Goal: Information Seeking & Learning: Learn about a topic

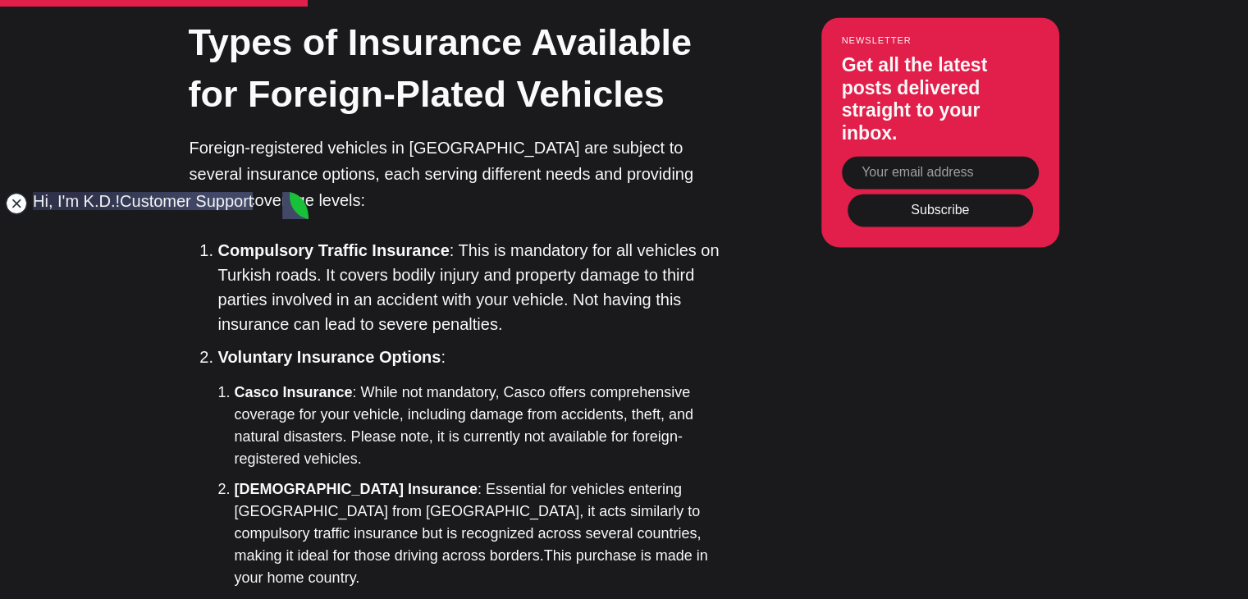
click at [13, 202] on jdiv at bounding box center [16, 203] width 23 height 23
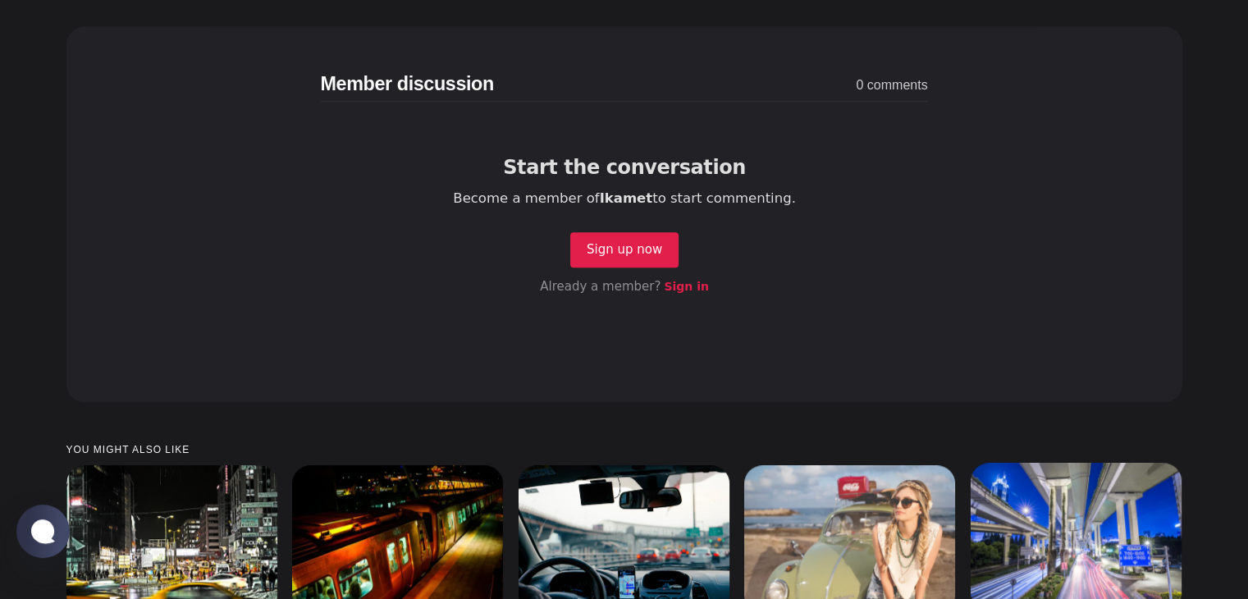
scroll to position [7558, 0]
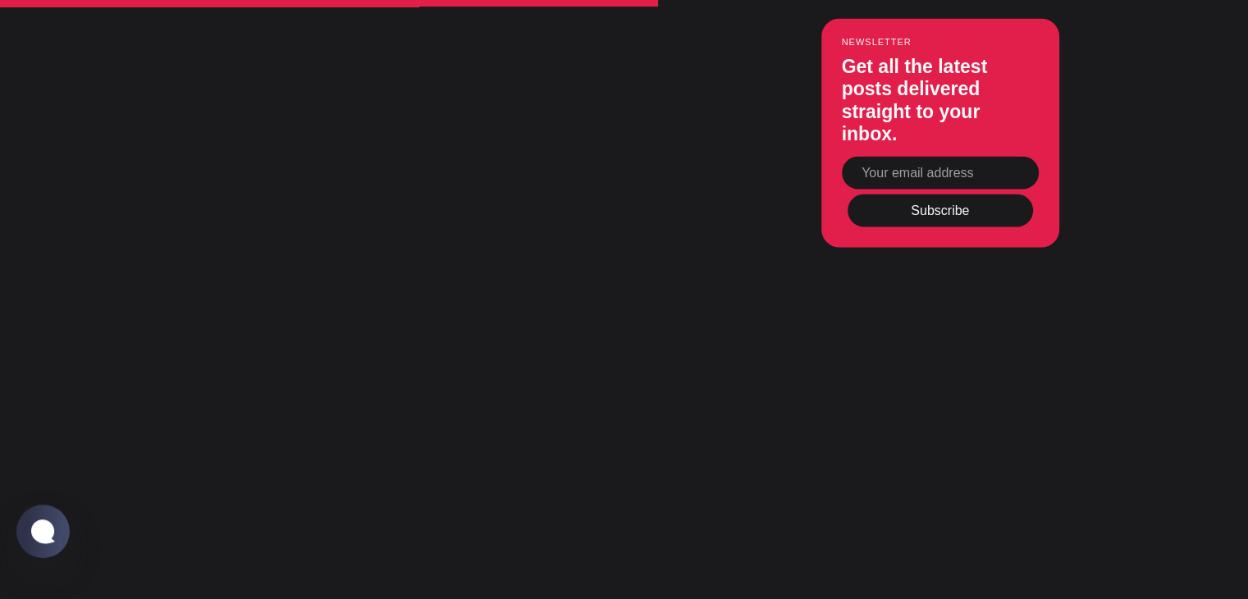
scroll to position [3218, 0]
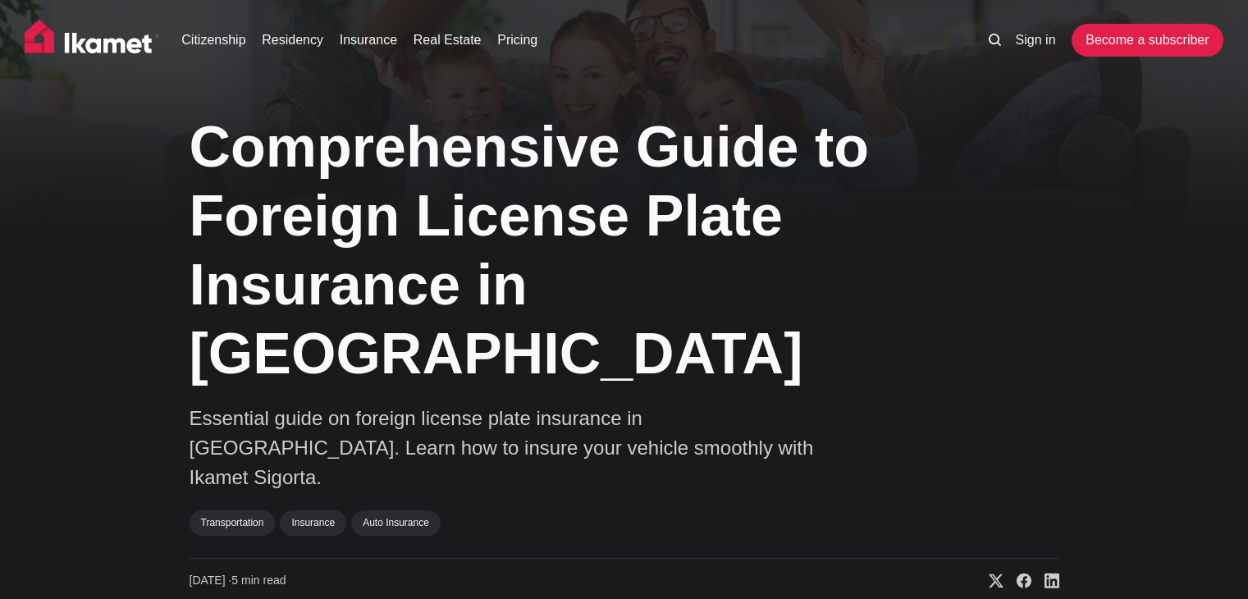
scroll to position [7579, 0]
